Goal: Check status: Check status

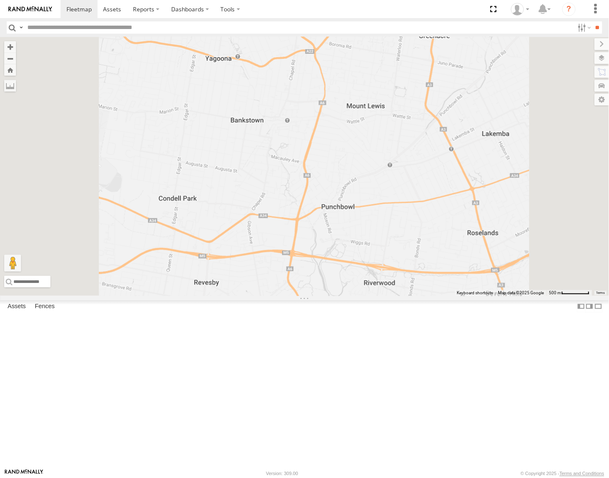
drag, startPoint x: 50, startPoint y: 62, endPoint x: 52, endPoint y: 67, distance: 5.2
click at [0, 0] on div "FFT59L - Corolla Hatch Passenger Vehicles" at bounding box center [0, 0] width 0 height 0
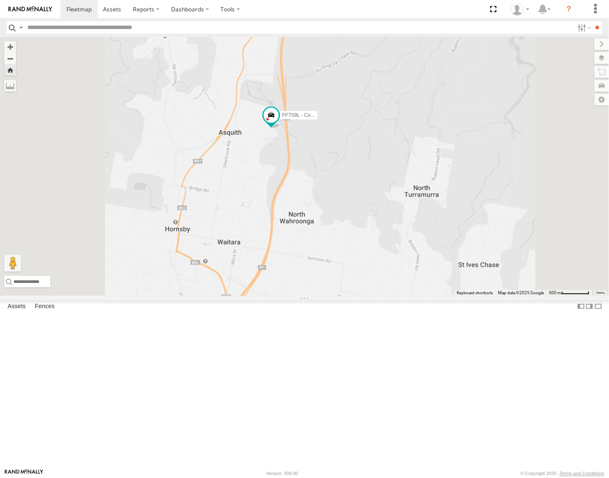
drag, startPoint x: 344, startPoint y: 316, endPoint x: 369, endPoint y: 227, distance: 92.2
click at [369, 227] on div "FFT59L - Corolla Hatch" at bounding box center [304, 166] width 609 height 259
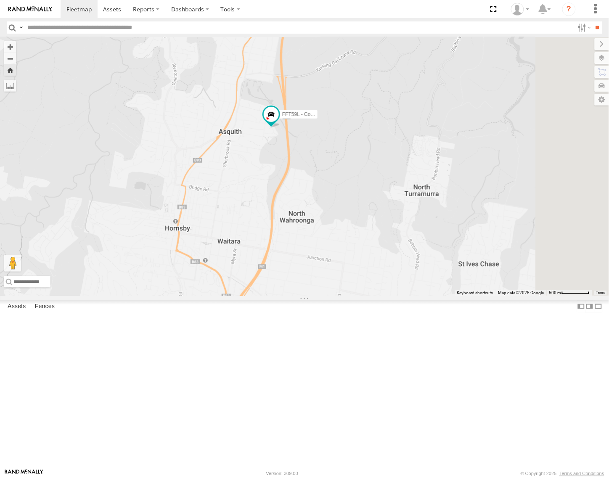
click at [0, 0] on span at bounding box center [0, 0] width 0 height 0
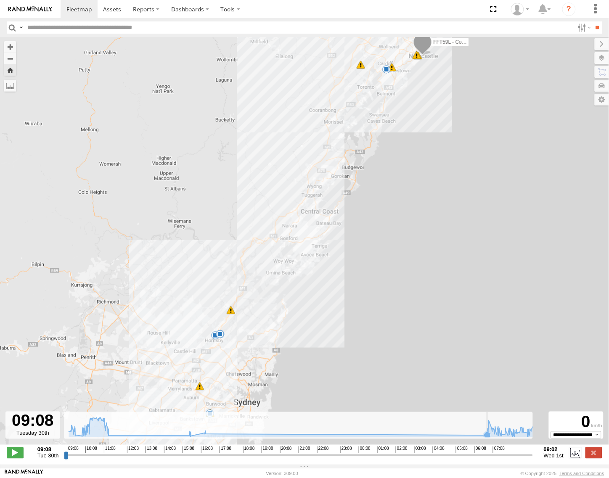
click at [478, 437] on icon at bounding box center [302, 428] width 475 height 20
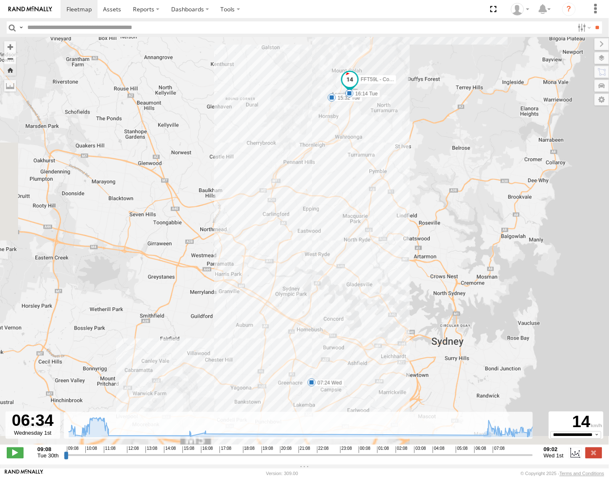
drag, startPoint x: 276, startPoint y: 366, endPoint x: 553, endPoint y: 200, distance: 323.0
click at [553, 200] on div "FFT59L - Corolla Hatch 09:11 Tue 09:12 Tue 09:33 Tue 11:15 Tue 15:32 Tue 16:14 …" at bounding box center [304, 245] width 609 height 417
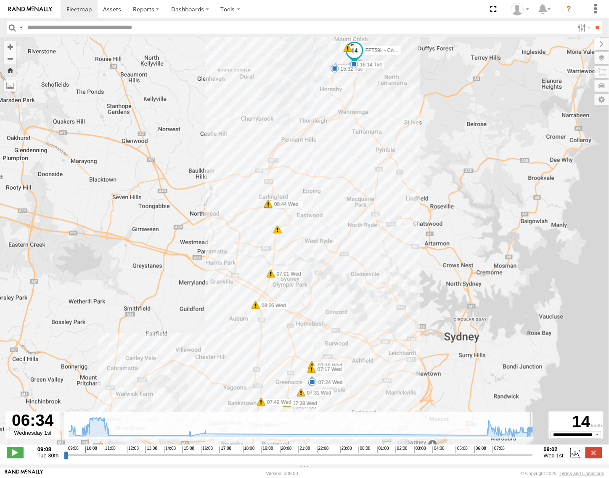
click at [528, 433] on icon at bounding box center [530, 429] width 7 height 7
click at [532, 434] on icon at bounding box center [534, 431] width 7 height 7
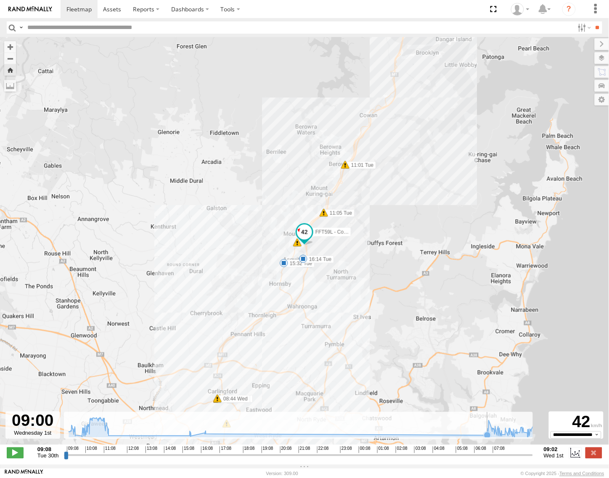
click at [477, 437] on icon at bounding box center [302, 428] width 475 height 20
drag, startPoint x: 482, startPoint y: 442, endPoint x: 568, endPoint y: 436, distance: 86.4
click at [568, 445] on div "**********" at bounding box center [304, 454] width 609 height 18
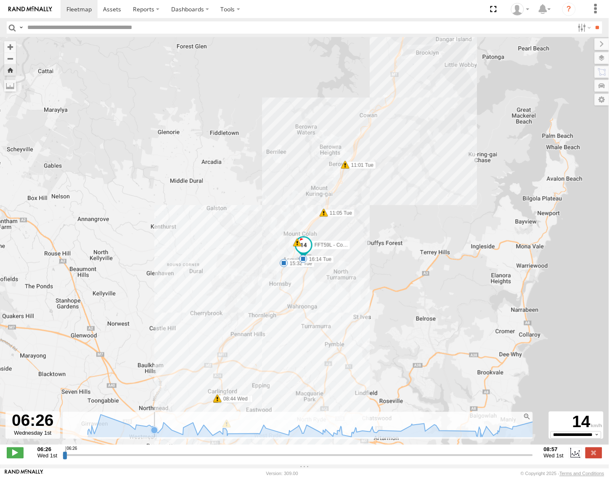
click at [151, 427] on rect at bounding box center [301, 425] width 476 height 26
click at [165, 431] on icon at bounding box center [317, 426] width 466 height 22
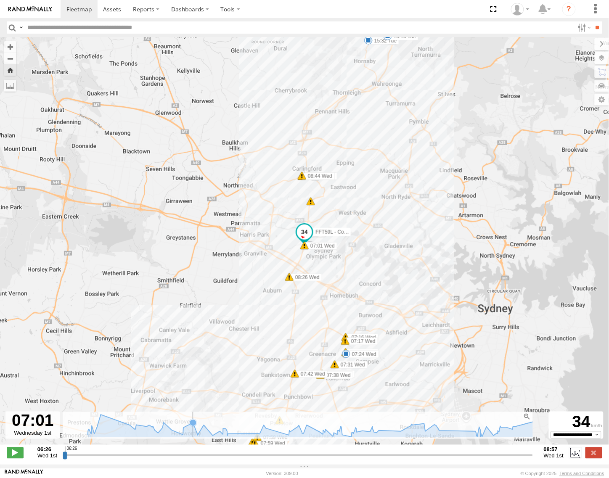
click at [188, 437] on icon at bounding box center [316, 426] width 457 height 23
click at [236, 433] on rect at bounding box center [301, 425] width 476 height 26
click at [348, 440] on icon at bounding box center [351, 436] width 7 height 7
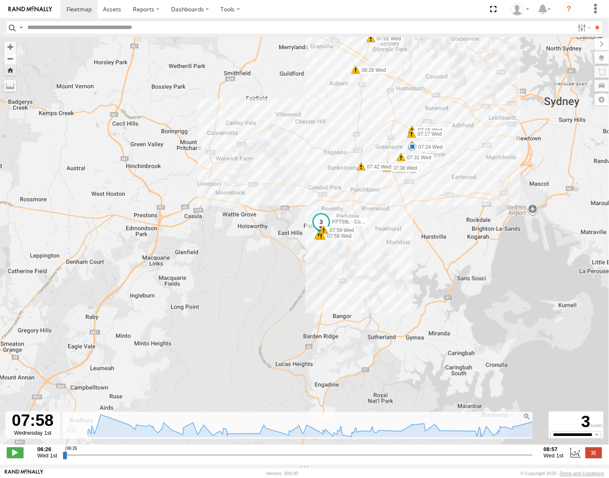
drag, startPoint x: 330, startPoint y: 184, endPoint x: 339, endPoint y: 278, distance: 94.6
click at [343, 282] on div "FFT59L - Corolla Hatch 09:11 Tue 09:12 Tue 09:33 Tue 11:15 Tue 15:32 Tue 16:14 …" at bounding box center [304, 245] width 609 height 417
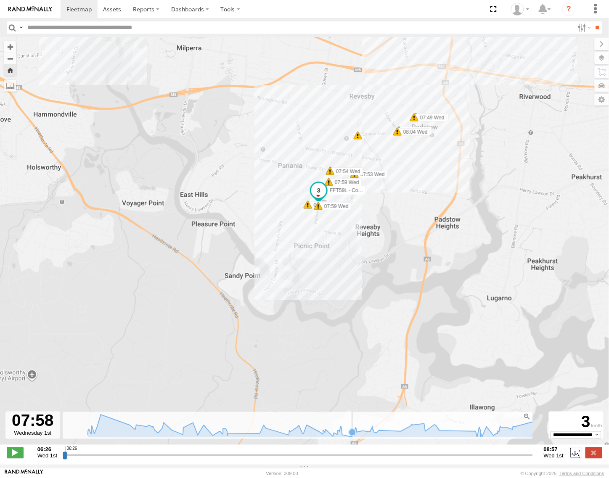
click at [349, 436] on icon at bounding box center [352, 432] width 7 height 7
click at [348, 440] on icon at bounding box center [351, 436] width 7 height 7
click at [472, 435] on icon at bounding box center [475, 431] width 7 height 7
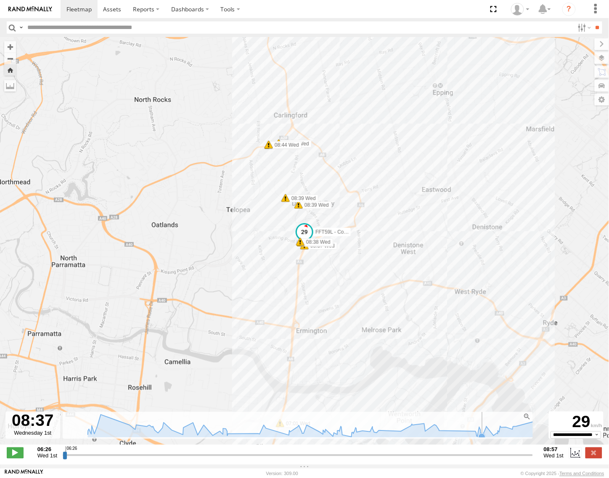
click at [478, 440] on icon at bounding box center [481, 436] width 7 height 7
click at [229, 437] on icon at bounding box center [317, 426] width 466 height 22
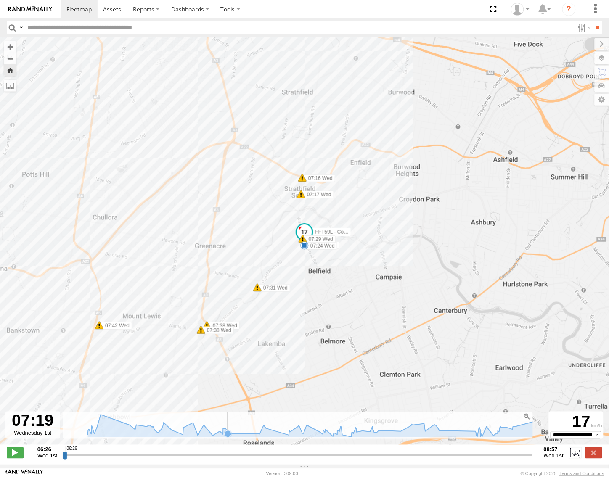
click at [240, 437] on icon at bounding box center [317, 426] width 466 height 22
click at [255, 437] on icon at bounding box center [258, 434] width 7 height 7
drag, startPoint x: 277, startPoint y: 440, endPoint x: 288, endPoint y: 440, distance: 10.9
click at [278, 437] on icon at bounding box center [317, 426] width 466 height 22
click at [296, 437] on icon at bounding box center [317, 426] width 466 height 22
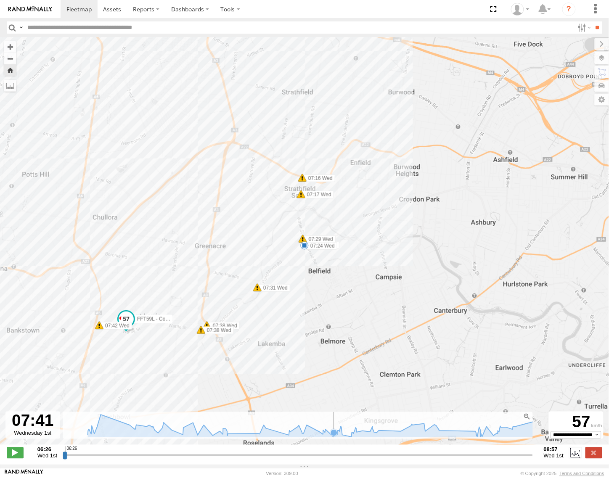
drag, startPoint x: 333, startPoint y: 438, endPoint x: 338, endPoint y: 438, distance: 4.6
click at [333, 437] on icon at bounding box center [334, 432] width 8 height 8
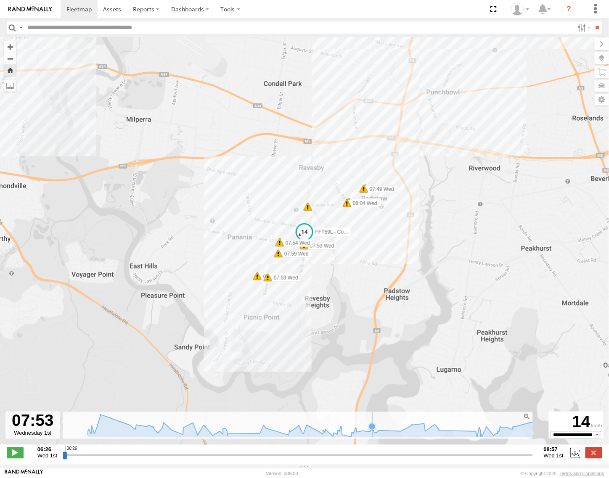
click at [369, 430] on icon at bounding box center [372, 426] width 7 height 7
click at [398, 433] on rect at bounding box center [301, 425] width 476 height 26
click at [370, 435] on icon at bounding box center [373, 431] width 7 height 7
click at [349, 436] on icon at bounding box center [352, 432] width 7 height 7
click at [329, 440] on icon at bounding box center [332, 436] width 7 height 7
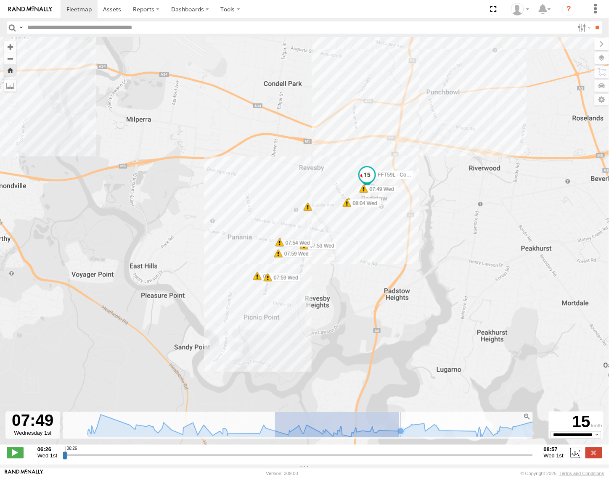
drag, startPoint x: 272, startPoint y: 441, endPoint x: 396, endPoint y: 442, distance: 124.0
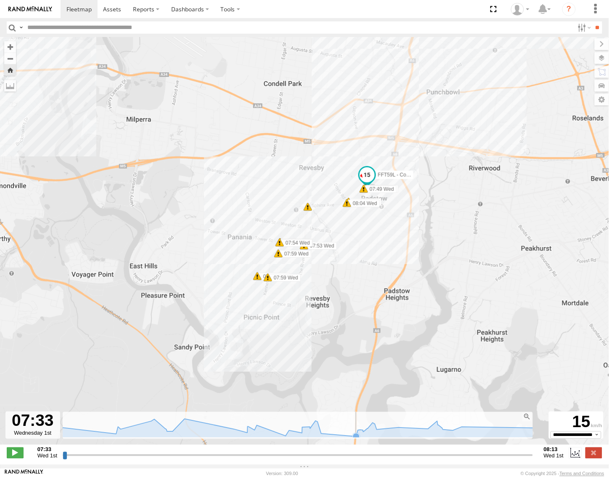
click at [353, 440] on icon at bounding box center [356, 436] width 7 height 7
click at [359, 436] on icon at bounding box center [287, 428] width 527 height 18
drag, startPoint x: 367, startPoint y: 441, endPoint x: 373, endPoint y: 439, distance: 6.6
click at [367, 437] on icon at bounding box center [287, 428] width 518 height 18
click at [375, 433] on icon at bounding box center [376, 429] width 7 height 7
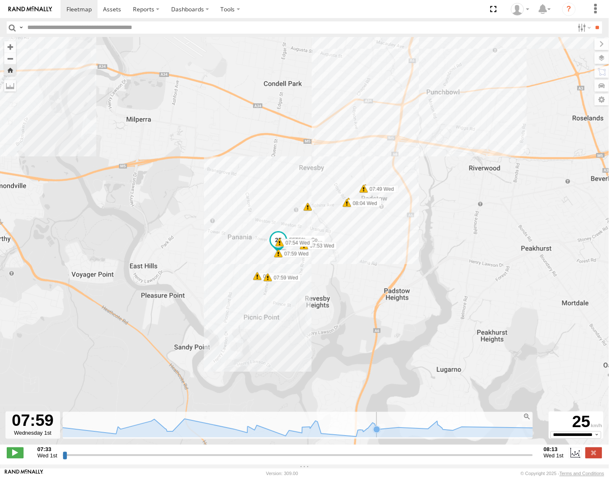
click at [383, 436] on icon at bounding box center [287, 428] width 527 height 18
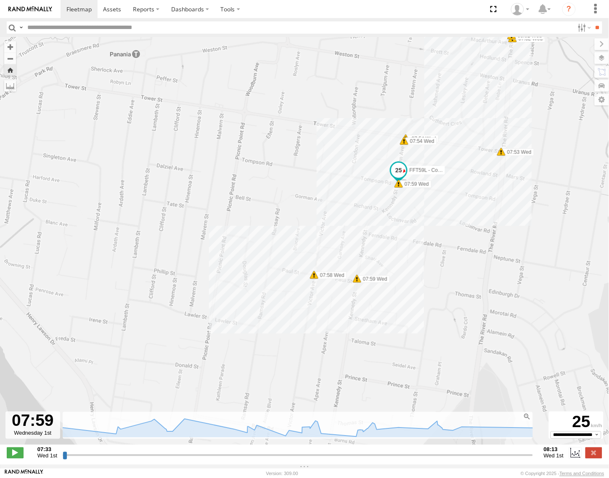
drag, startPoint x: 450, startPoint y: 334, endPoint x: 414, endPoint y: 334, distance: 36.2
click at [414, 334] on div "FFT59L - Corolla Hatch 09:11 Tue 09:12 Tue 09:33 Tue 11:15 Tue 15:32 Tue 16:14 …" at bounding box center [304, 245] width 609 height 417
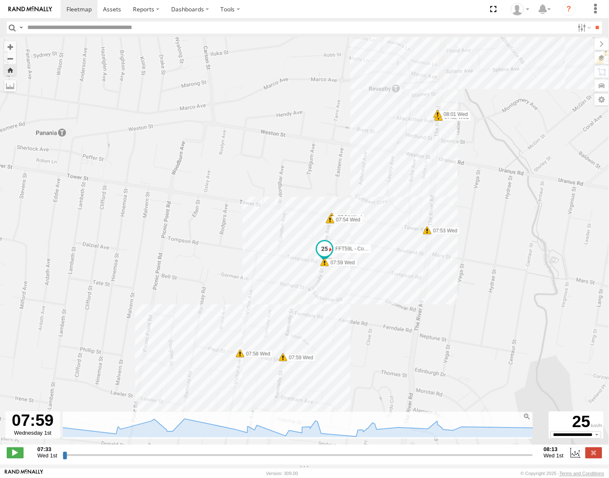
drag, startPoint x: 413, startPoint y: 224, endPoint x: 352, endPoint y: 314, distance: 109.3
click at [352, 314] on div "FFT59L - Corolla Hatch 09:11 Tue 09:12 Tue 09:33 Tue 11:15 Tue 15:32 Tue 16:14 …" at bounding box center [304, 245] width 609 height 417
click at [355, 436] on icon at bounding box center [287, 428] width 527 height 18
click at [375, 433] on icon at bounding box center [376, 429] width 7 height 7
click at [401, 433] on icon at bounding box center [287, 428] width 527 height 18
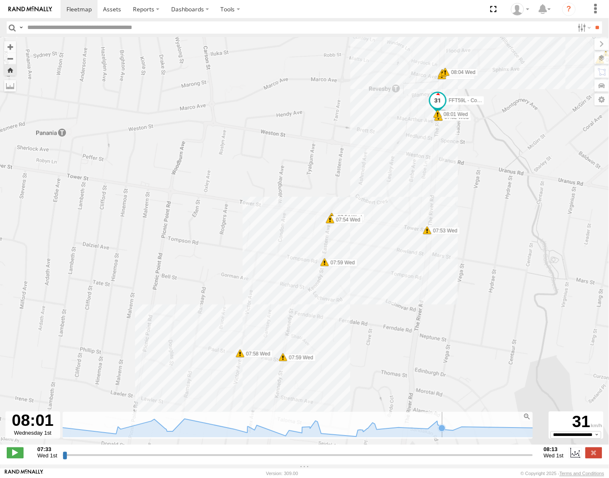
drag, startPoint x: 439, startPoint y: 431, endPoint x: 465, endPoint y: 431, distance: 26.5
click at [439, 431] on icon at bounding box center [287, 428] width 527 height 18
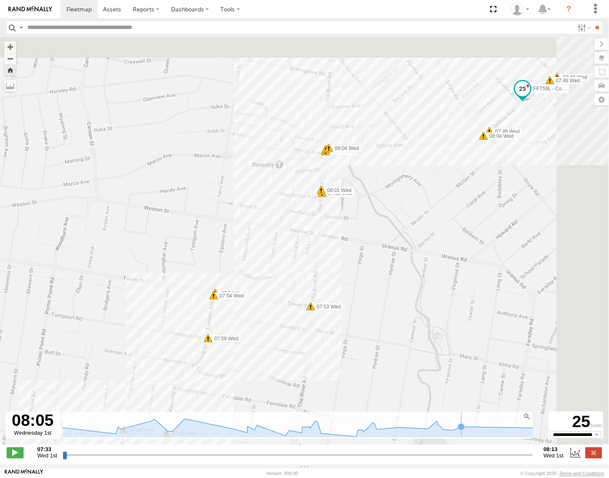
click at [476, 431] on icon at bounding box center [287, 428] width 527 height 18
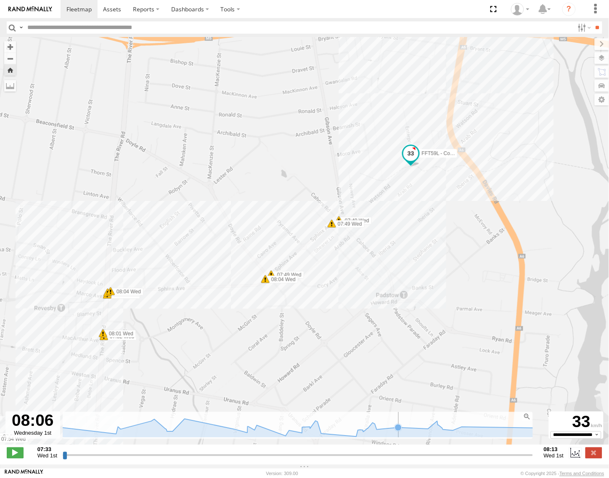
click at [402, 432] on icon at bounding box center [287, 428] width 527 height 18
click at [362, 434] on icon at bounding box center [287, 428] width 527 height 18
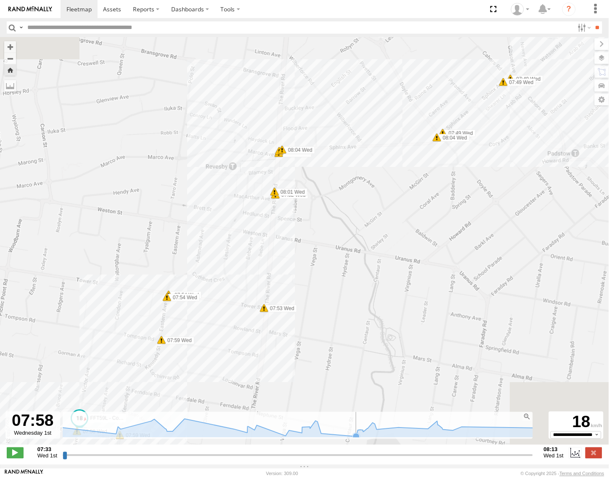
click at [341, 436] on icon at bounding box center [287, 428] width 527 height 18
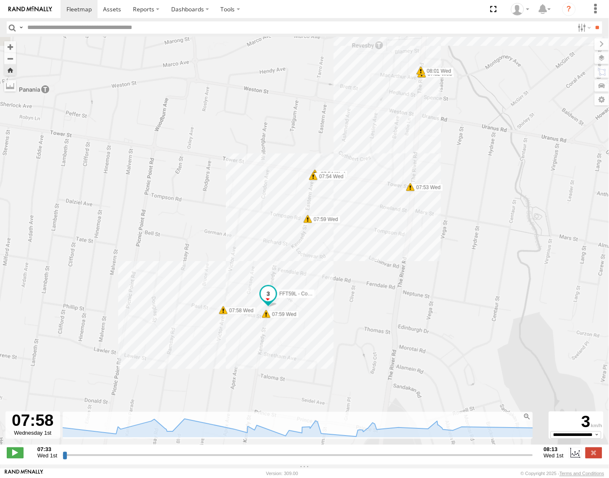
click at [299, 446] on div "FFT59L - Corolla Hatch 09:11 Tue 09:12 Tue 09:33 Tue 11:15 Tue 15:32 Tue 16:14 …" at bounding box center [304, 245] width 609 height 417
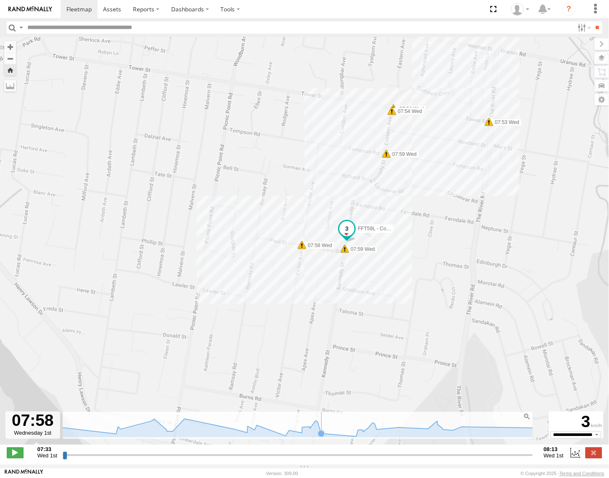
click at [322, 436] on icon at bounding box center [287, 428] width 527 height 18
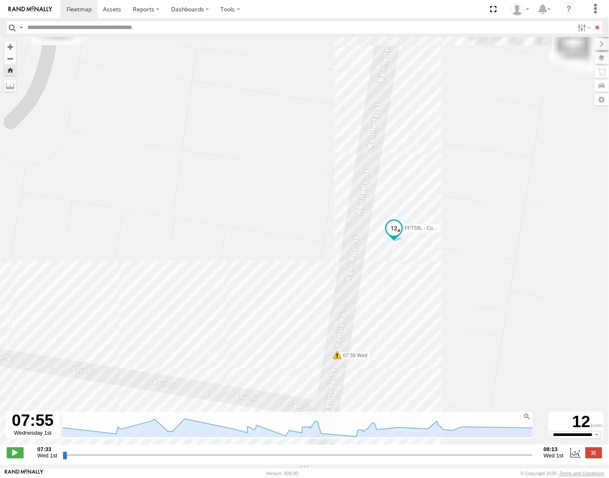
drag, startPoint x: 441, startPoint y: 256, endPoint x: 321, endPoint y: 291, distance: 124.7
click at [321, 291] on div "FFT59L - Corolla Hatch 09:11 Tue 09:12 Tue 09:33 Tue 11:15 Tue 15:32 Tue 16:14 …" at bounding box center [304, 245] width 609 height 417
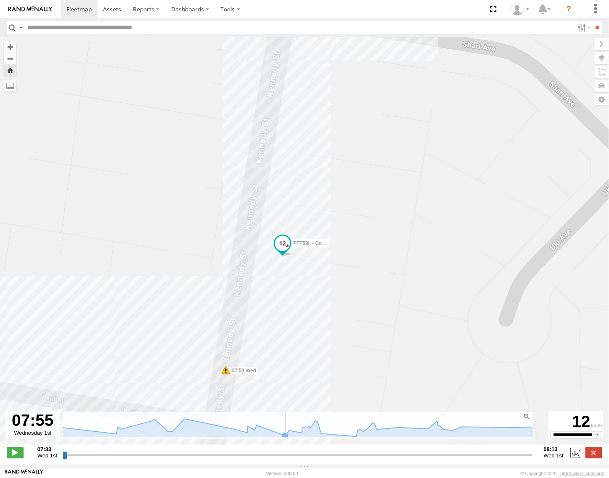
click at [277, 436] on icon at bounding box center [287, 428] width 527 height 18
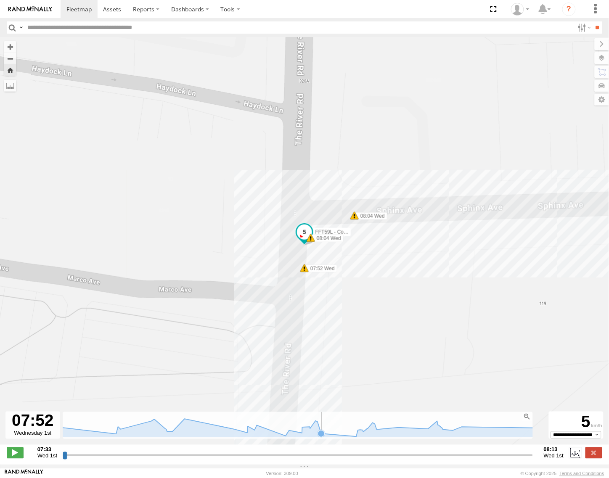
click at [331, 430] on rect at bounding box center [301, 425] width 476 height 26
click at [216, 448] on div "FFT59L - Corolla Hatch 09:11 Tue 09:12 Tue 09:33 Tue 11:15 Tue 15:32 Tue 16:14 …" at bounding box center [304, 245] width 609 height 417
click at [226, 435] on icon at bounding box center [287, 428] width 527 height 18
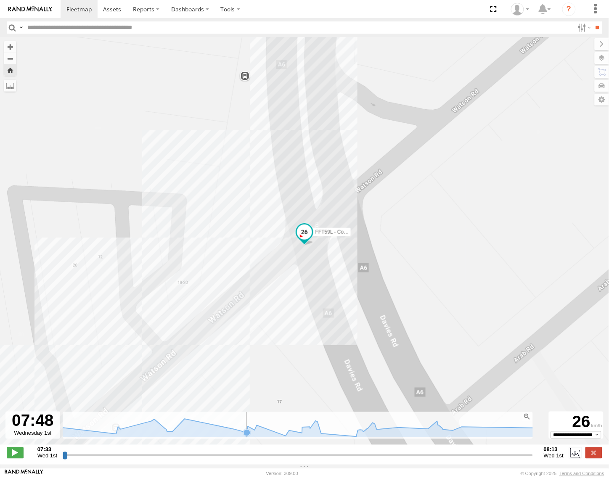
click at [243, 436] on icon at bounding box center [287, 428] width 527 height 18
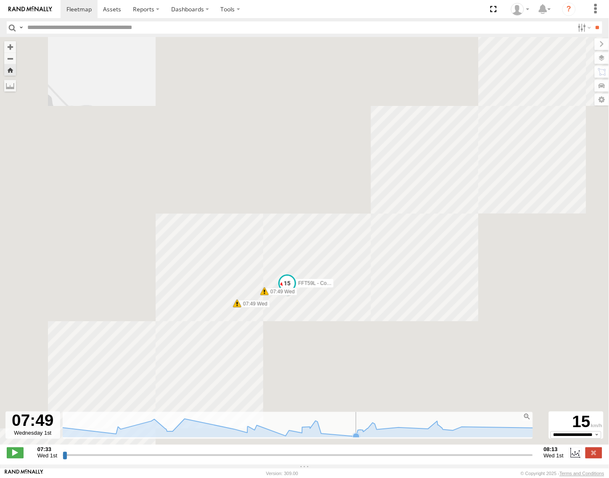
click at [348, 436] on icon at bounding box center [287, 428] width 527 height 18
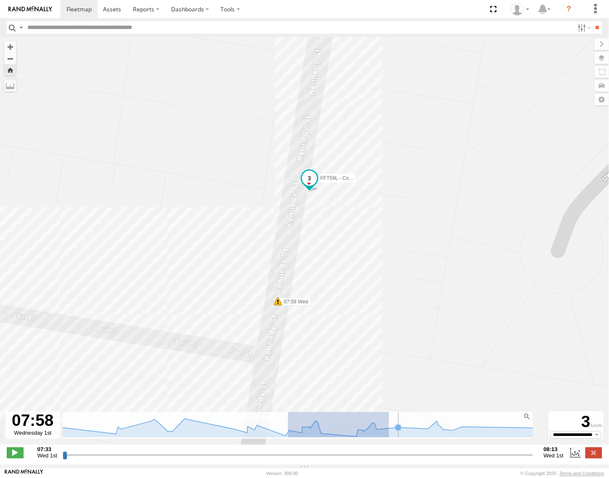
drag, startPoint x: 285, startPoint y: 437, endPoint x: 386, endPoint y: 432, distance: 101.0
click at [386, 432] on g at bounding box center [287, 428] width 527 height 18
type input "**********"
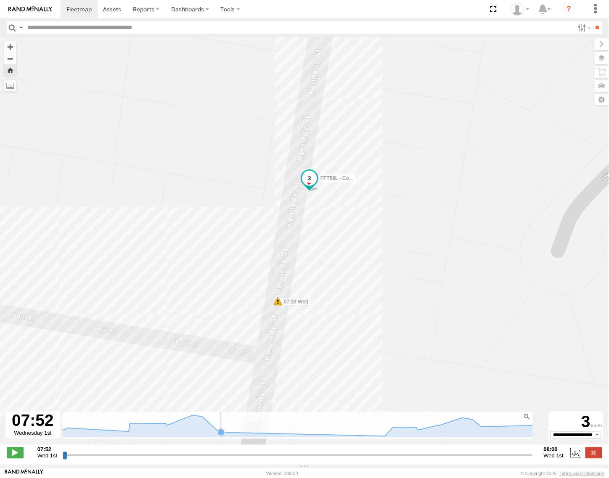
click at [223, 436] on icon at bounding box center [318, 425] width 541 height 21
click at [372, 436] on icon at bounding box center [318, 425] width 541 height 21
click at [254, 436] on icon at bounding box center [318, 425] width 541 height 21
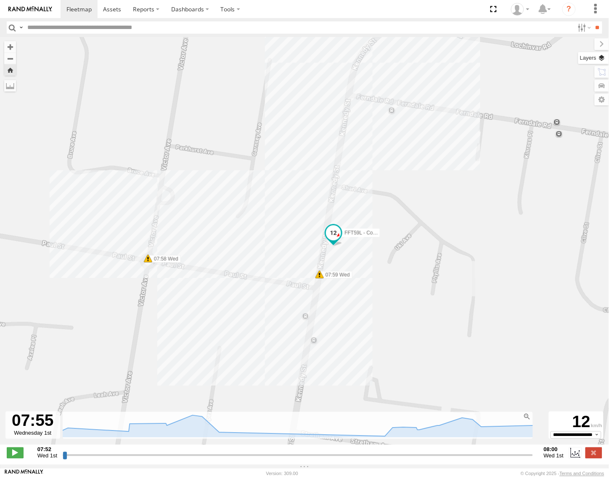
click at [602, 53] on label at bounding box center [593, 58] width 31 height 12
click at [0, 0] on span "Overlays" at bounding box center [0, 0] width 0 height 0
click at [0, 0] on span "Basemaps" at bounding box center [0, 0] width 0 height 0
click at [0, 0] on label "Roadmap" at bounding box center [0, 0] width 0 height 0
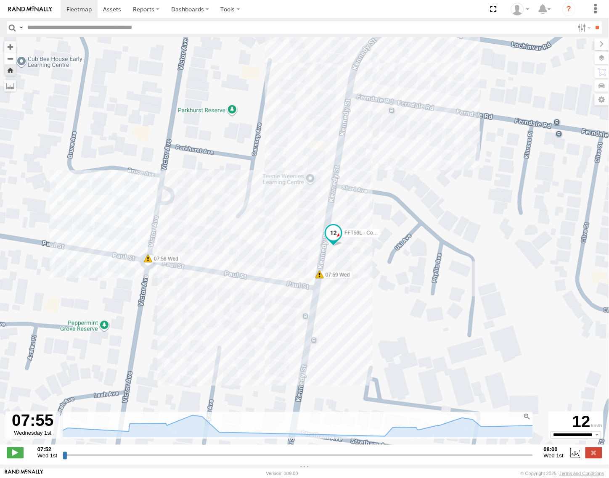
click at [0, 0] on span "Satellite" at bounding box center [0, 0] width 0 height 0
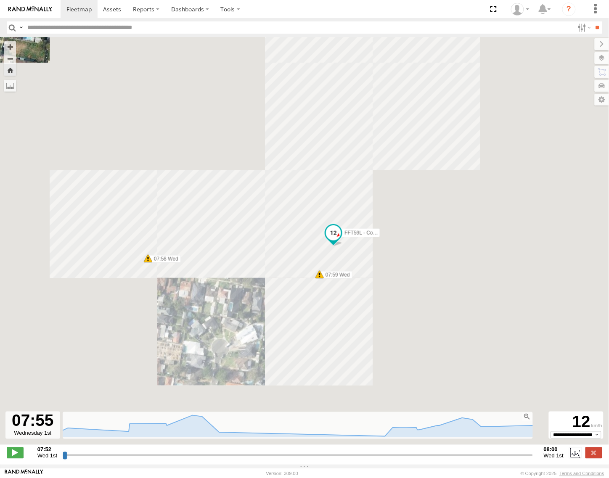
click at [0, 0] on span "Satellite + Roadmap" at bounding box center [0, 0] width 0 height 0
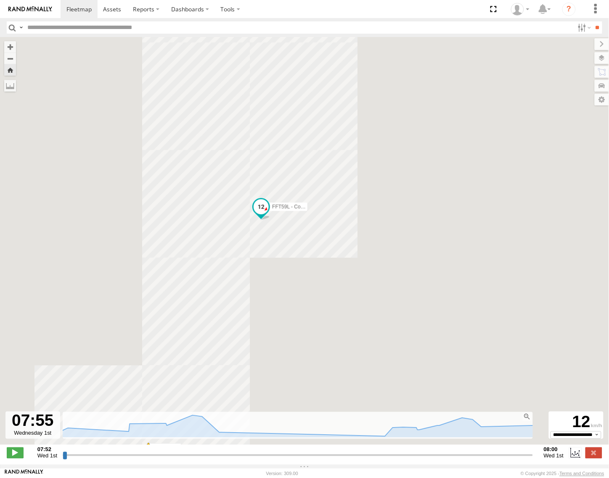
drag, startPoint x: 388, startPoint y: 148, endPoint x: 301, endPoint y: 285, distance: 161.7
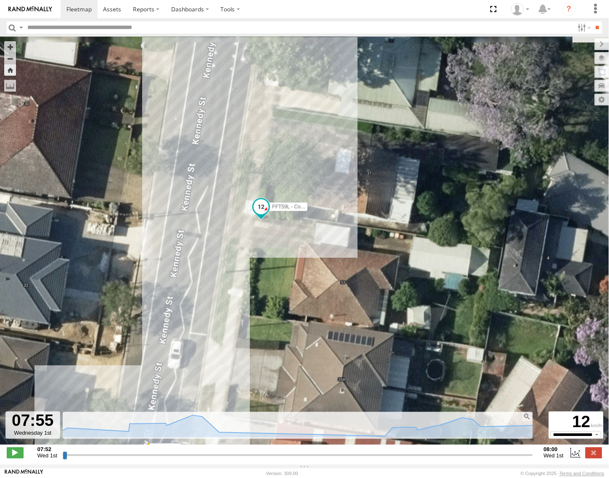
click at [301, 285] on div "FFT59L - Corolla Hatch 09:11 Tue 09:12 Tue 09:33 Tue 11:15 Tue 15:32 Tue 16:14 …" at bounding box center [304, 245] width 609 height 417
